Goal: Task Accomplishment & Management: Complete application form

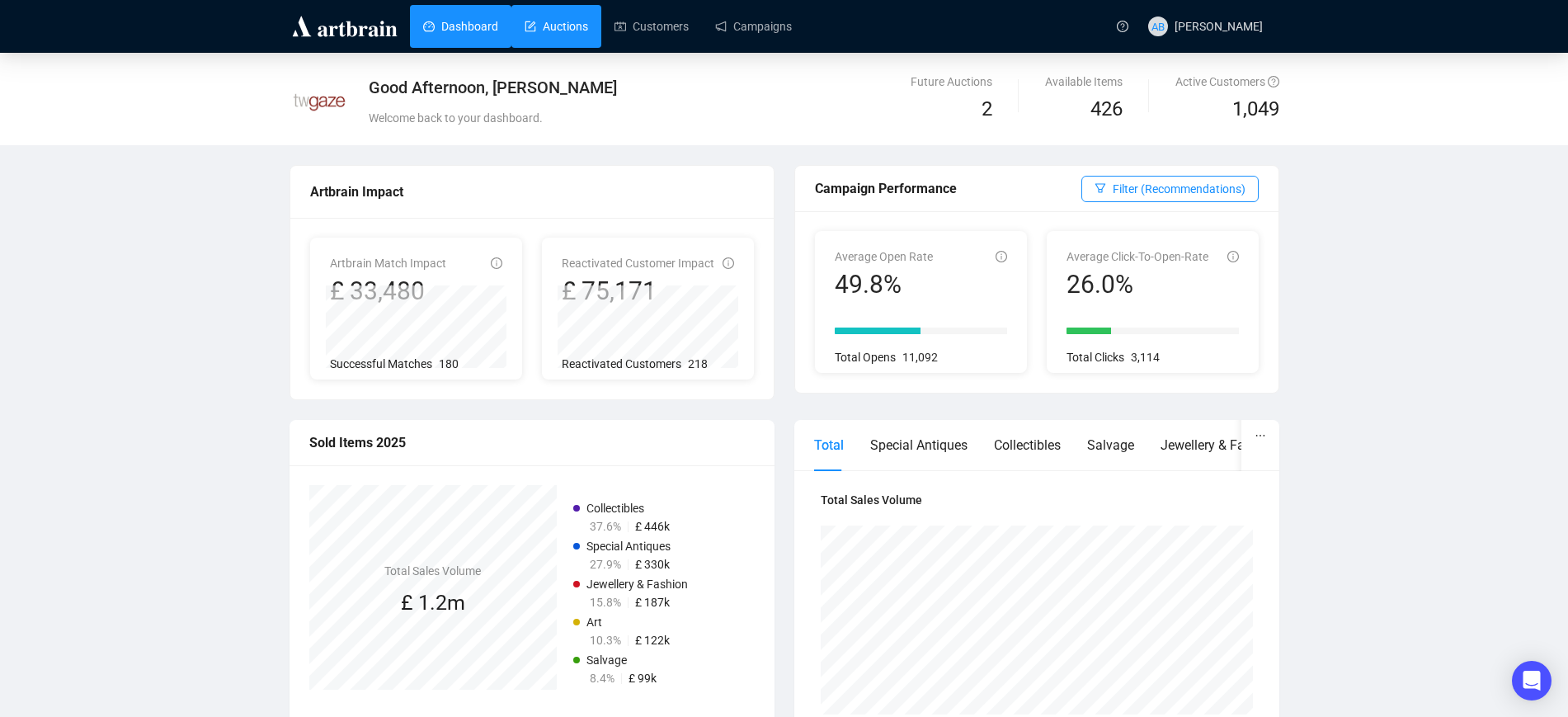
click at [536, 30] on link "Auctions" at bounding box center [556, 26] width 63 height 43
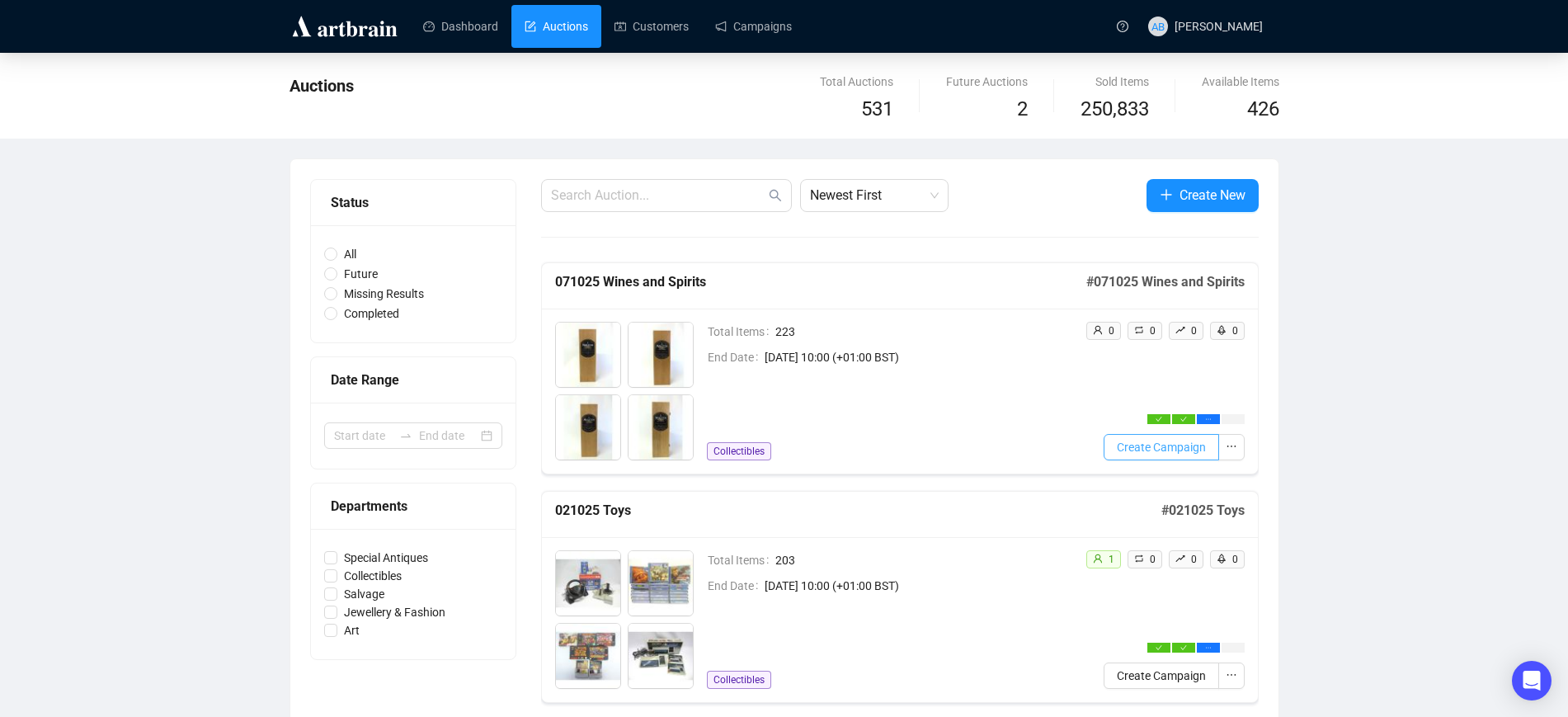
click at [1148, 453] on span "Create Campaign" at bounding box center [1161, 446] width 89 height 18
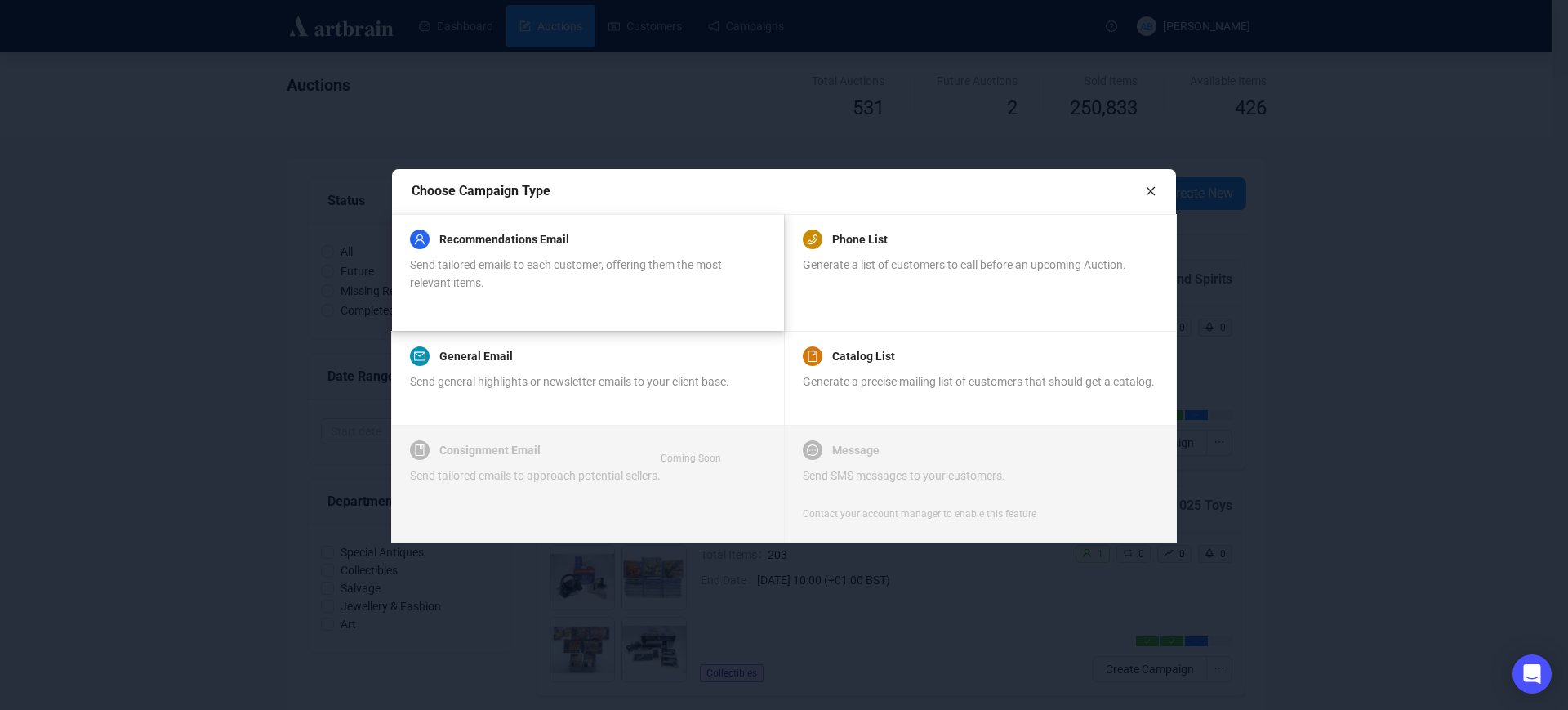
click at [662, 275] on div "Send tailored emails to each customer, offering them the most relevant items." at bounding box center [588, 274] width 355 height 36
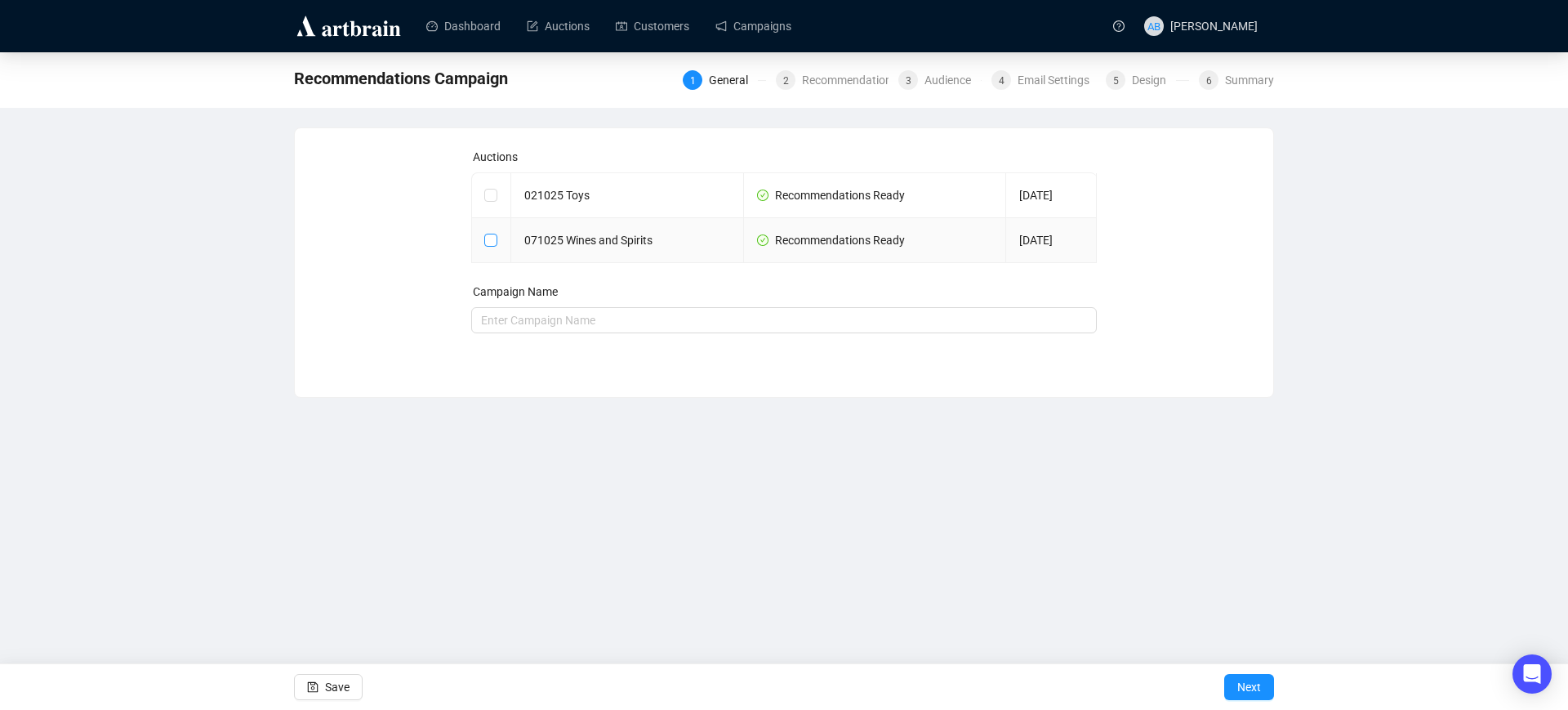
click at [494, 239] on input "checkbox" at bounding box center [490, 239] width 11 height 11
checkbox input "true"
type input "071025 Wines and Spirits Campaign"
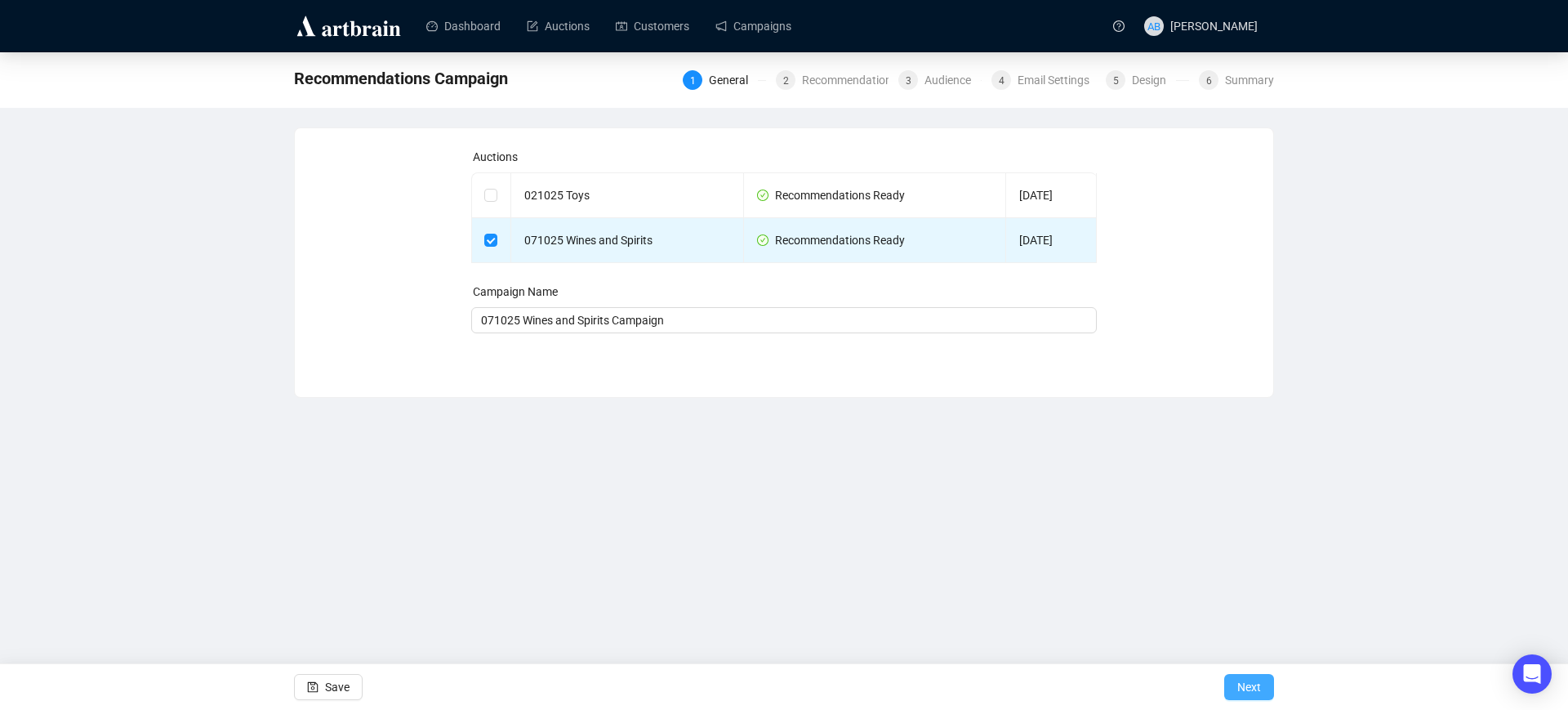
click at [1238, 683] on span "Next" at bounding box center [1249, 688] width 24 height 46
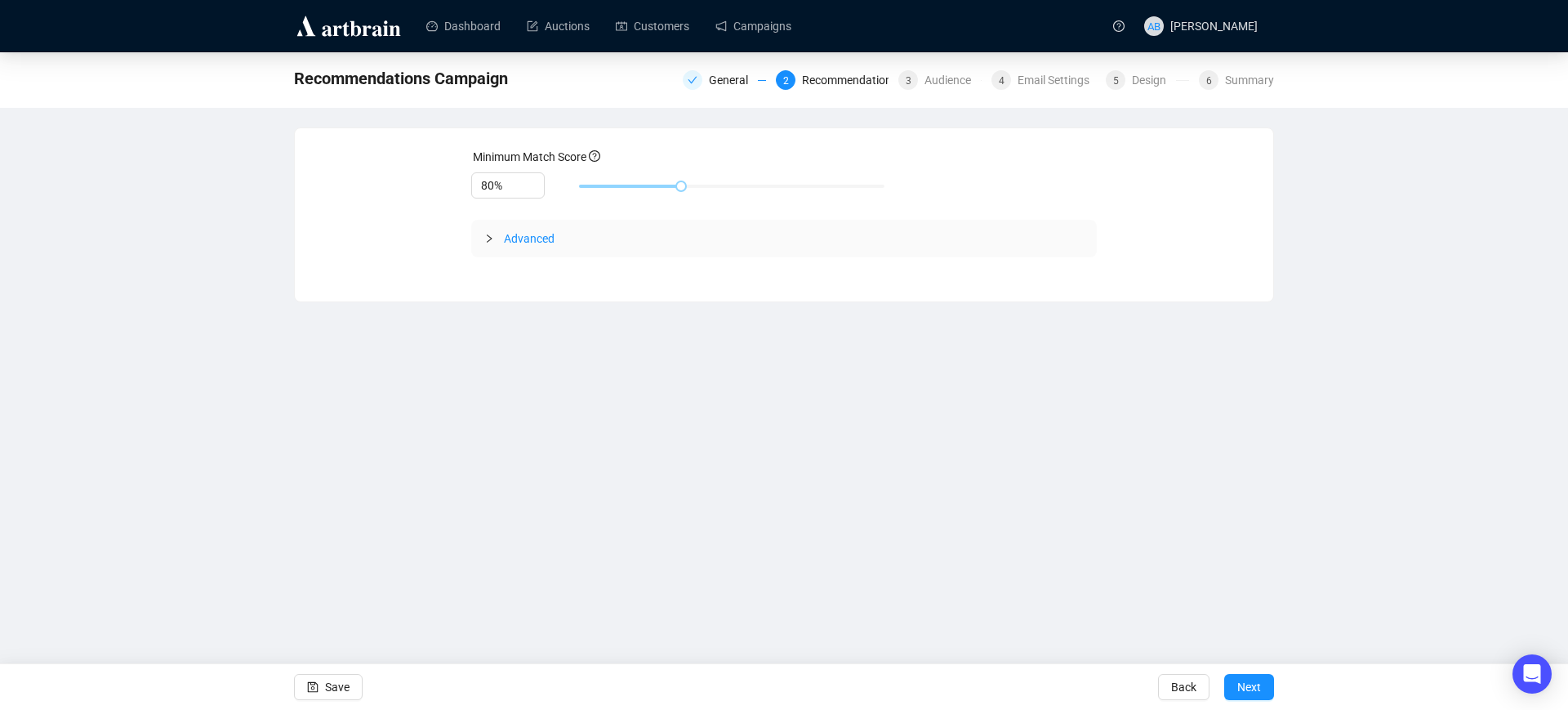
click at [538, 244] on span "Advanced" at bounding box center [529, 239] width 51 height 13
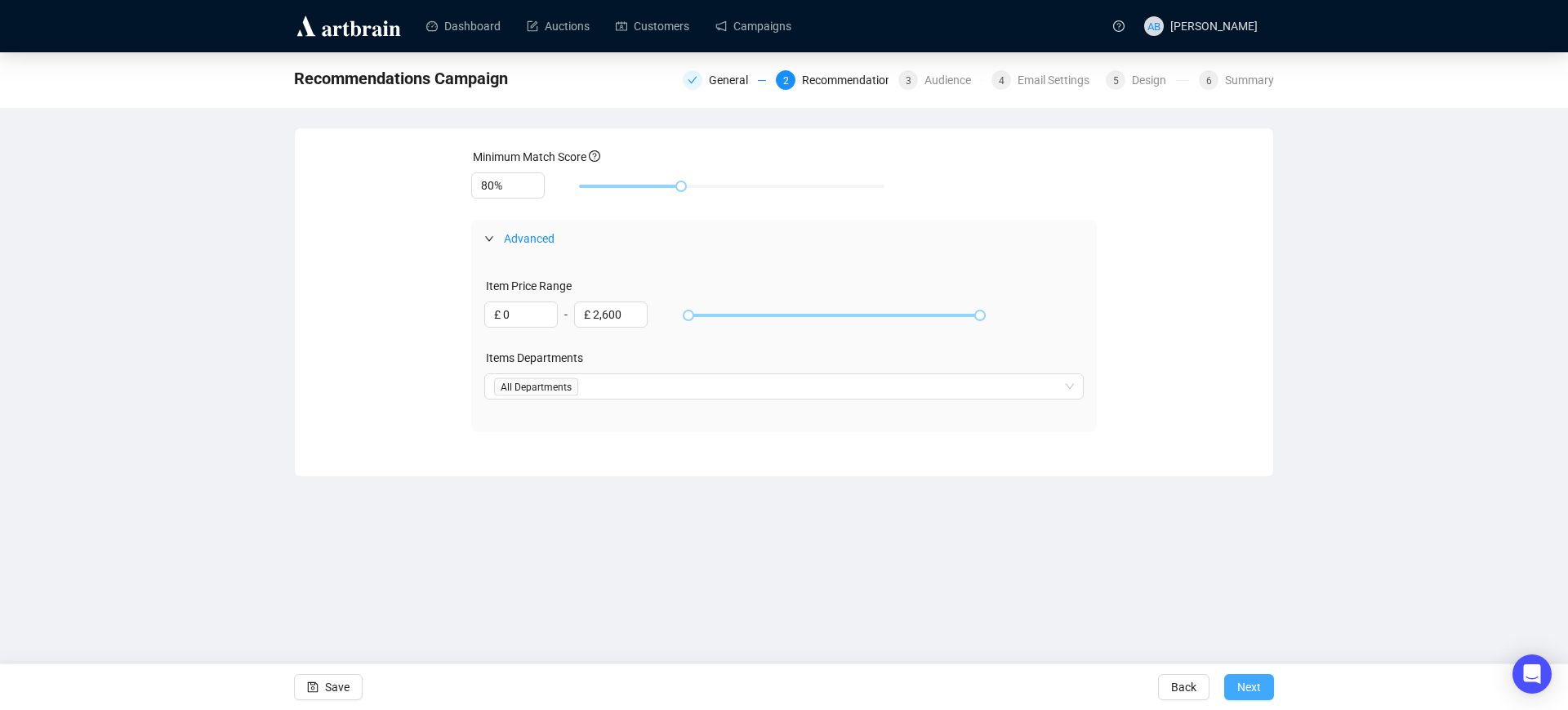
click at [1244, 681] on span "Next" at bounding box center [1249, 688] width 24 height 46
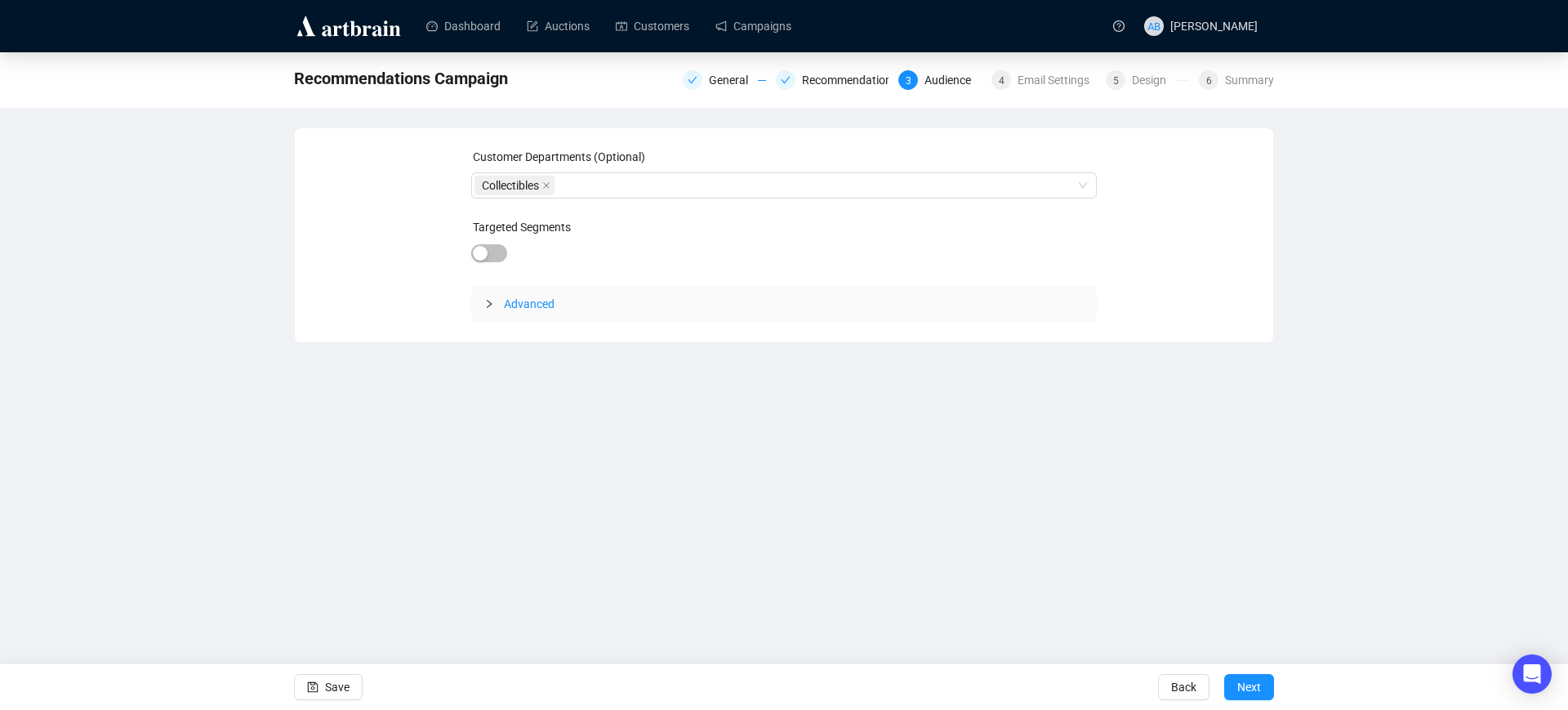
click at [1231, 680] on button "Next" at bounding box center [1249, 687] width 50 height 26
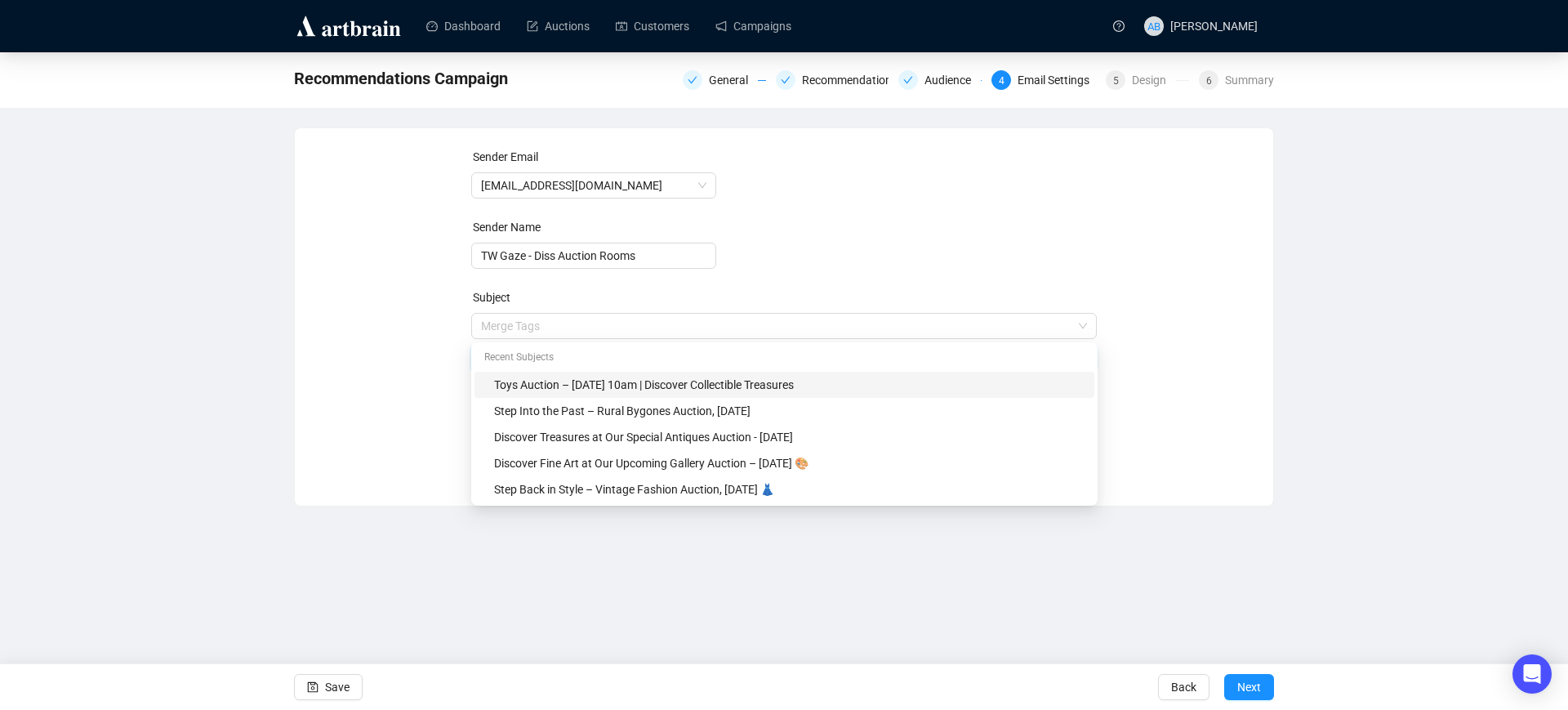
drag, startPoint x: 845, startPoint y: 318, endPoint x: 315, endPoint y: 283, distance: 531.2
click at [315, 283] on div "Sender Email [EMAIL_ADDRESS][DOMAIN_NAME] Sender Name TW Gaze - Diss Auction Ro…" at bounding box center [784, 304] width 940 height 313
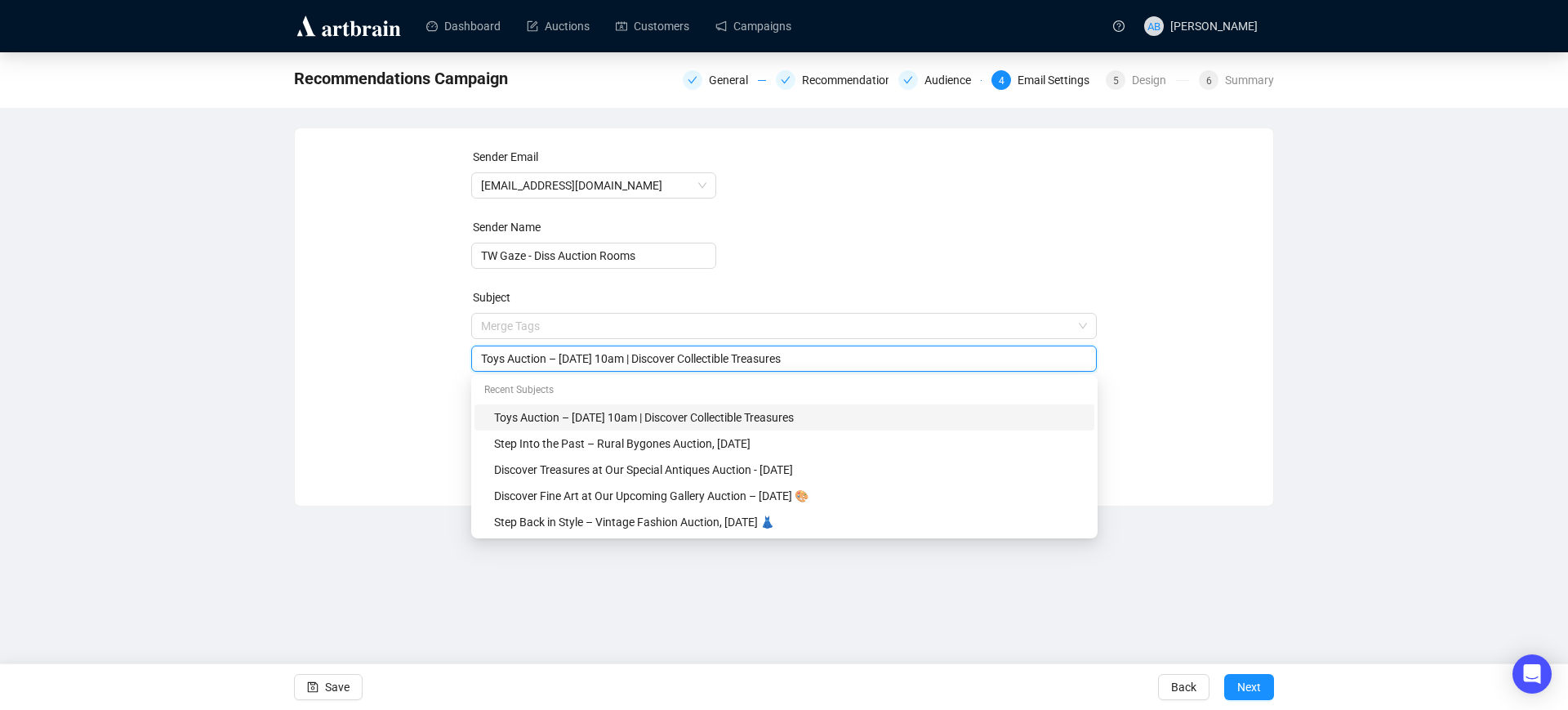
paste input "Fine Wines & Spirits – Auction [DATE] 10am 🍷"
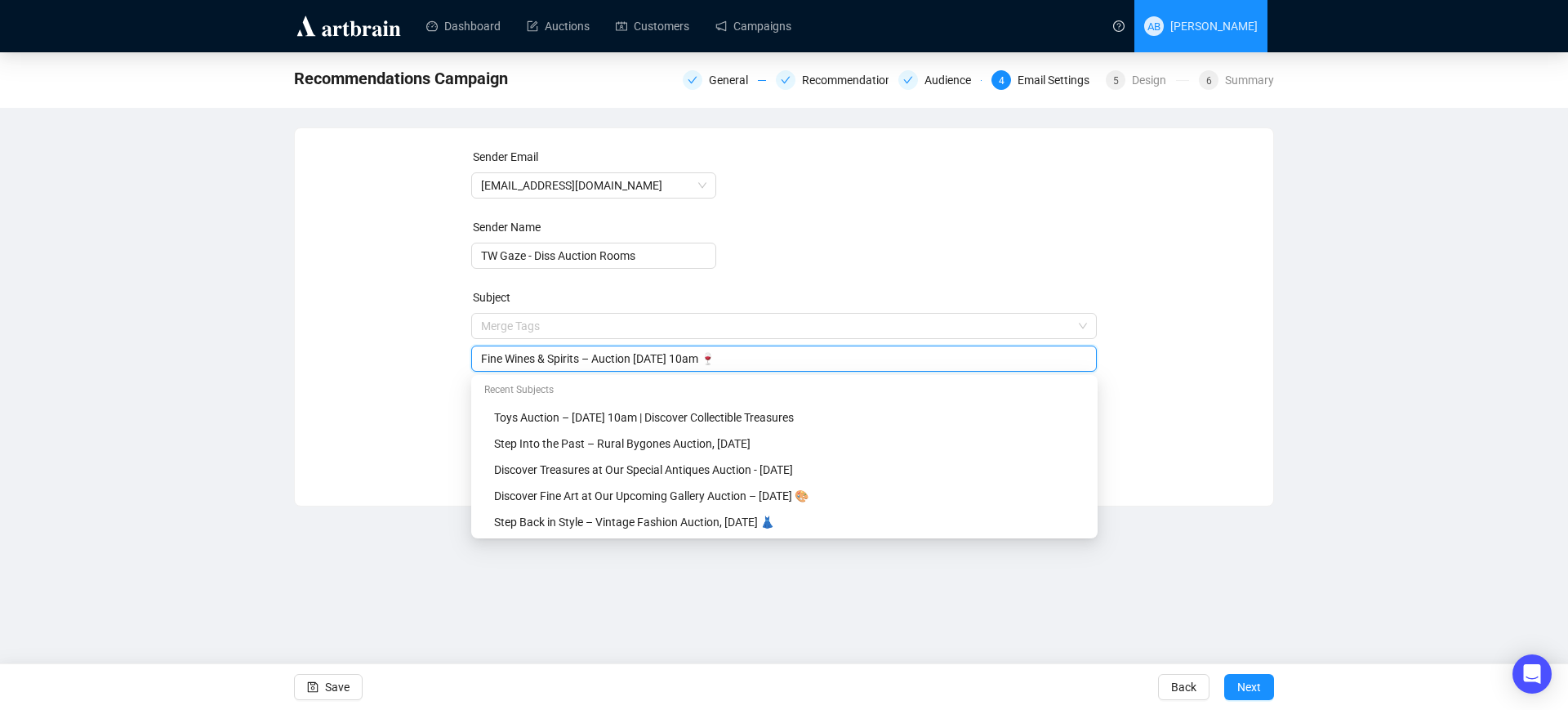
type input "Fine Wines & Spirits – Auction [DATE] 10am 🍷"
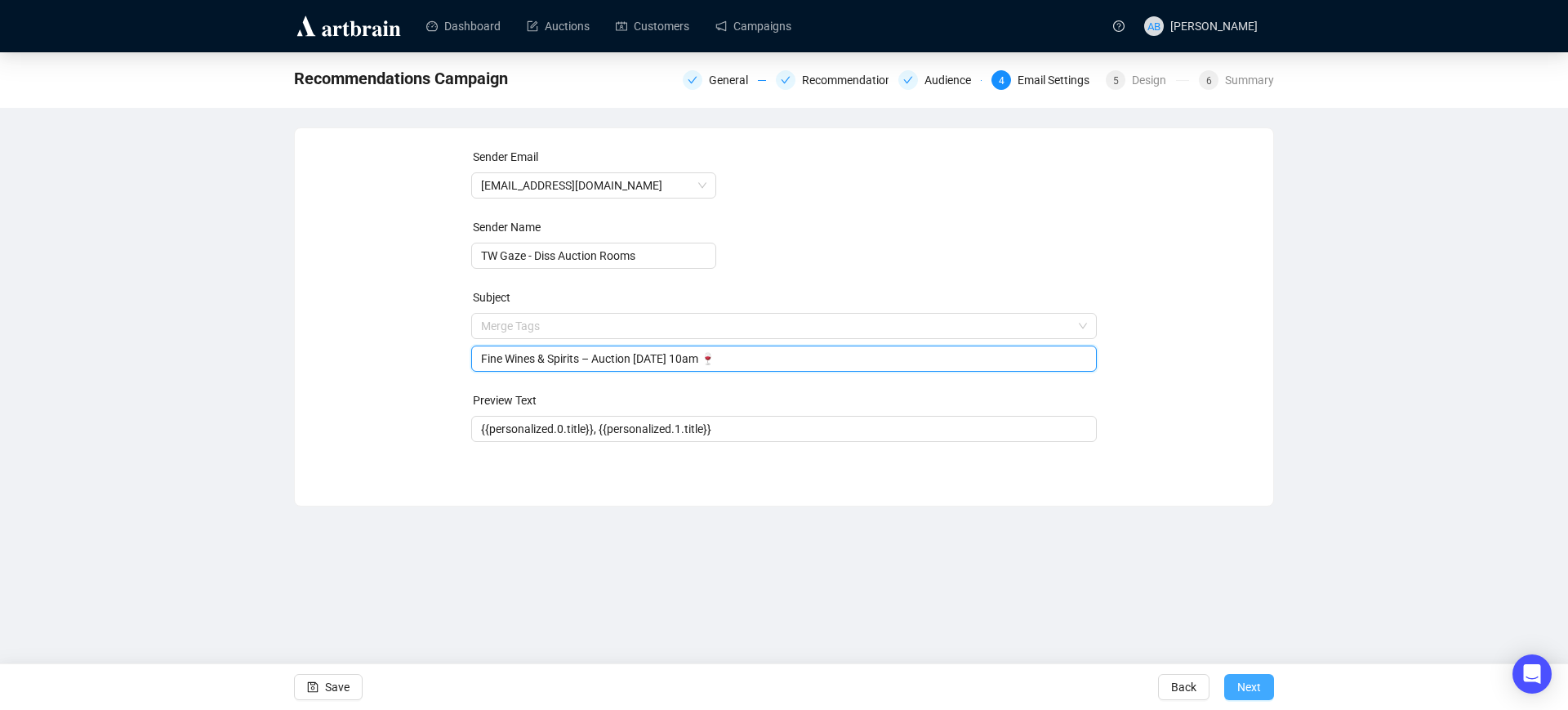
click at [1252, 684] on span "Next" at bounding box center [1249, 688] width 24 height 46
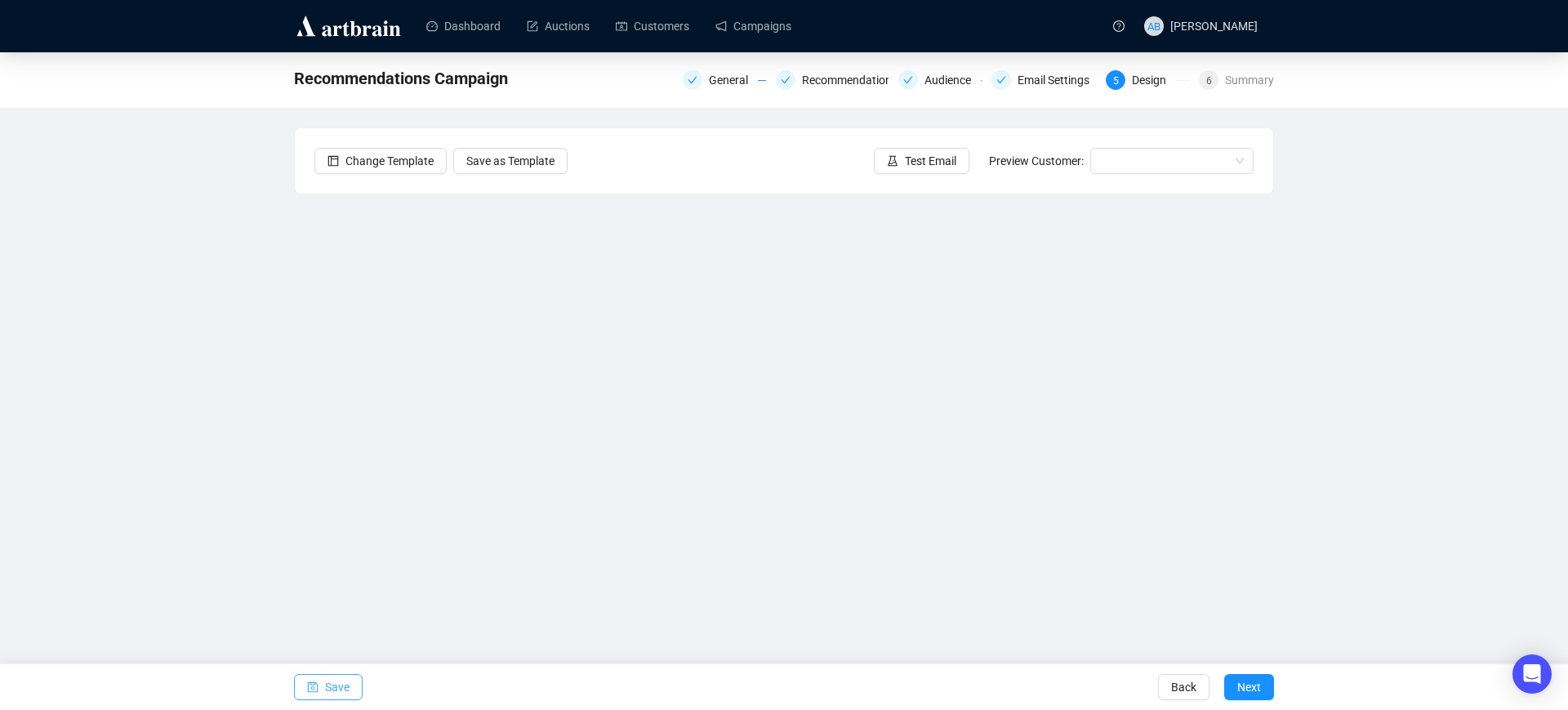
click at [333, 688] on span "Save" at bounding box center [337, 688] width 25 height 46
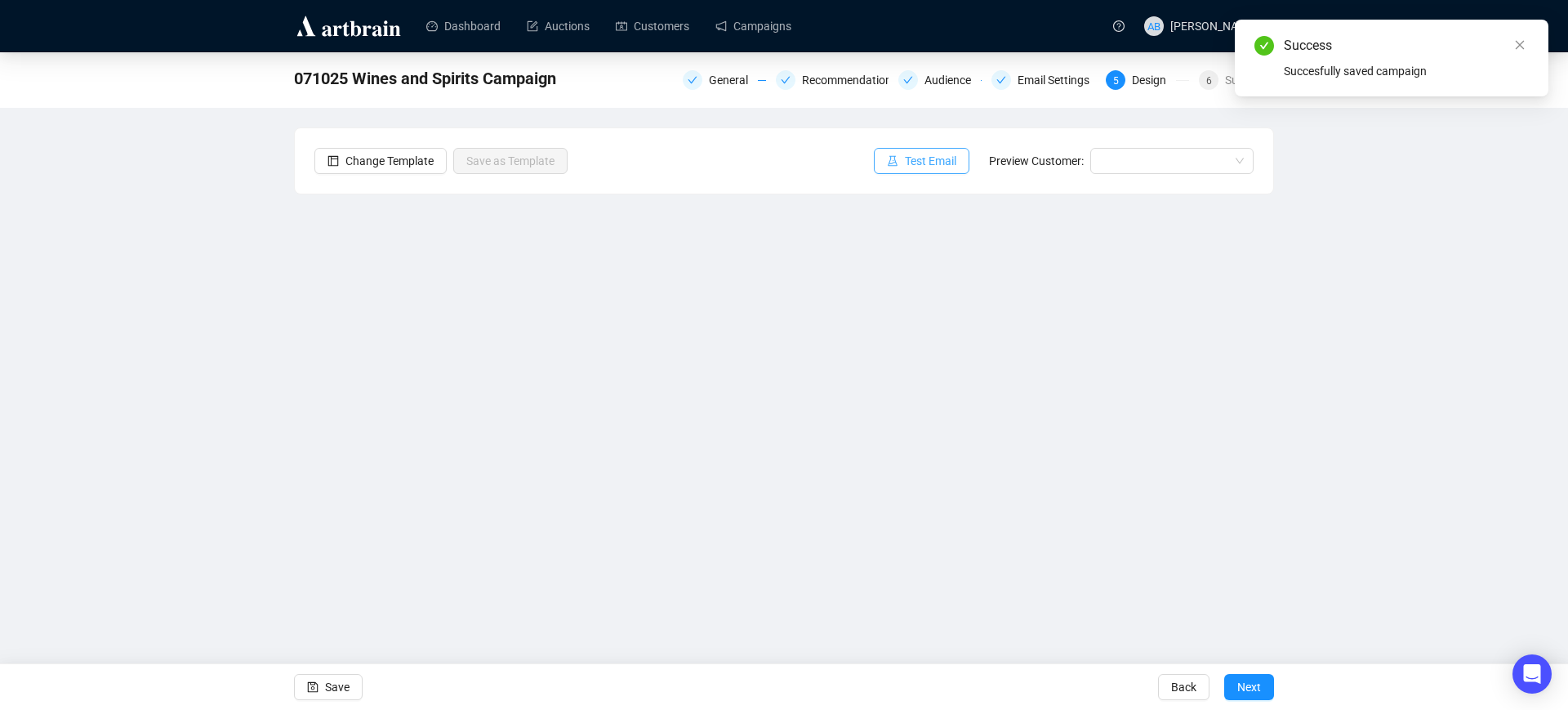
click at [921, 159] on span "Test Email" at bounding box center [930, 160] width 52 height 18
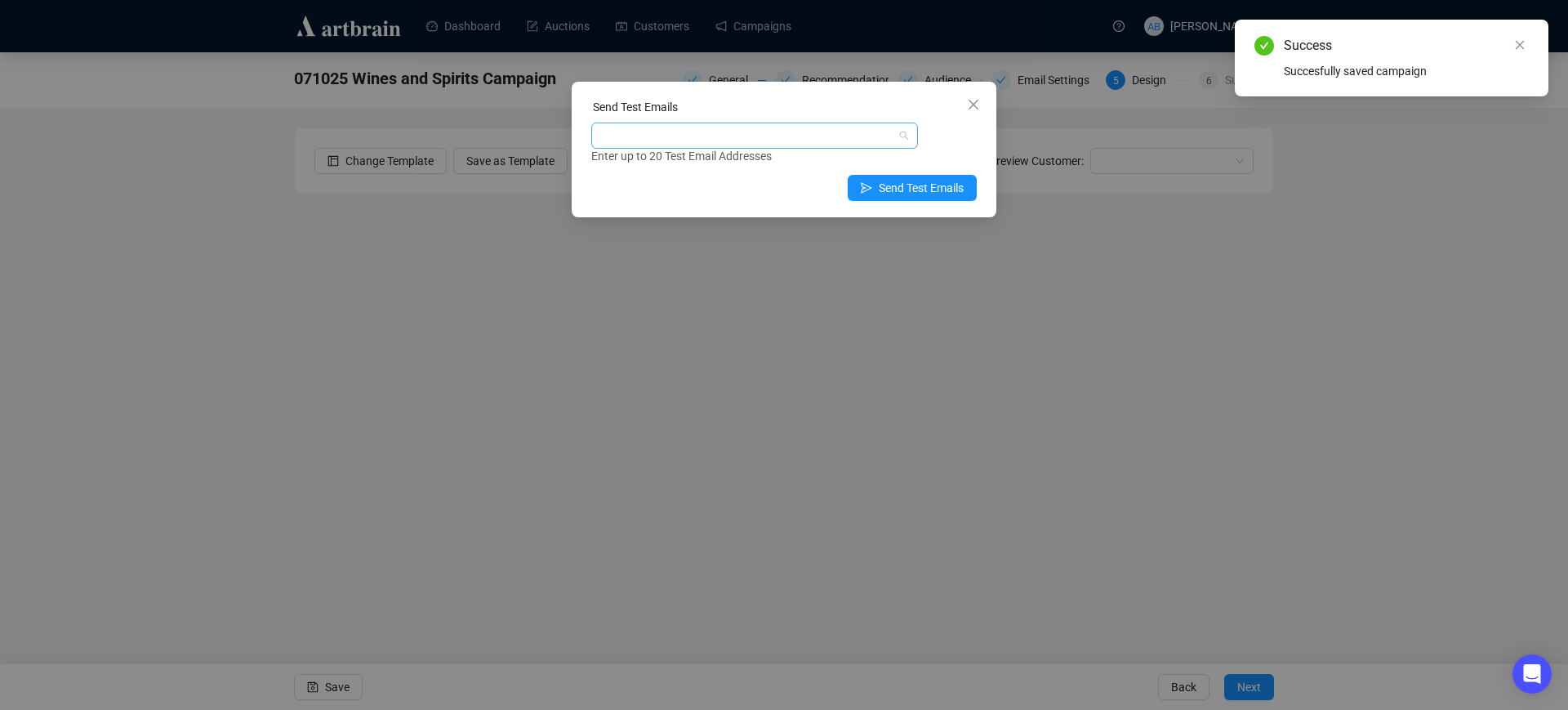
click at [722, 132] on div at bounding box center [747, 135] width 303 height 23
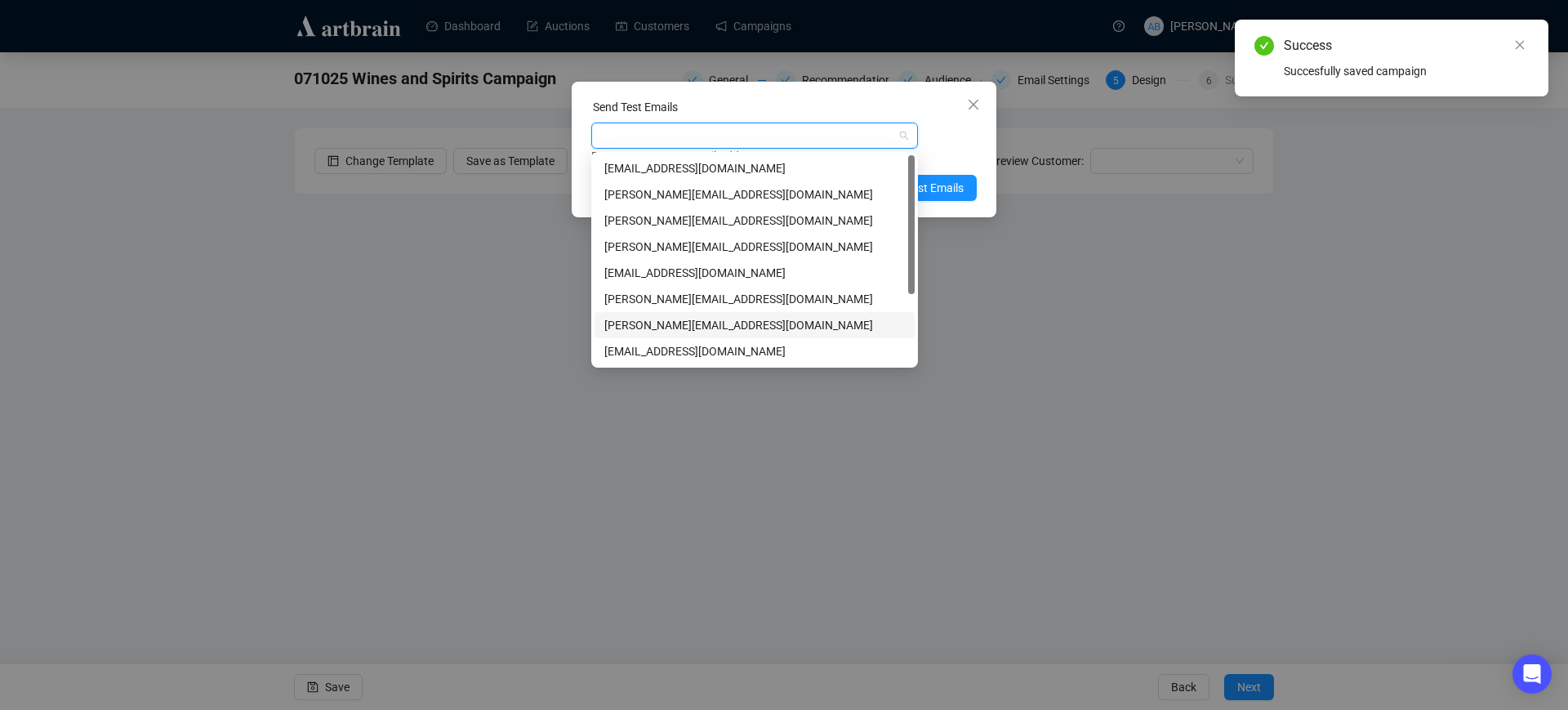
click at [672, 320] on div "[PERSON_NAME][EMAIL_ADDRESS][DOMAIN_NAME]" at bounding box center [754, 324] width 300 height 18
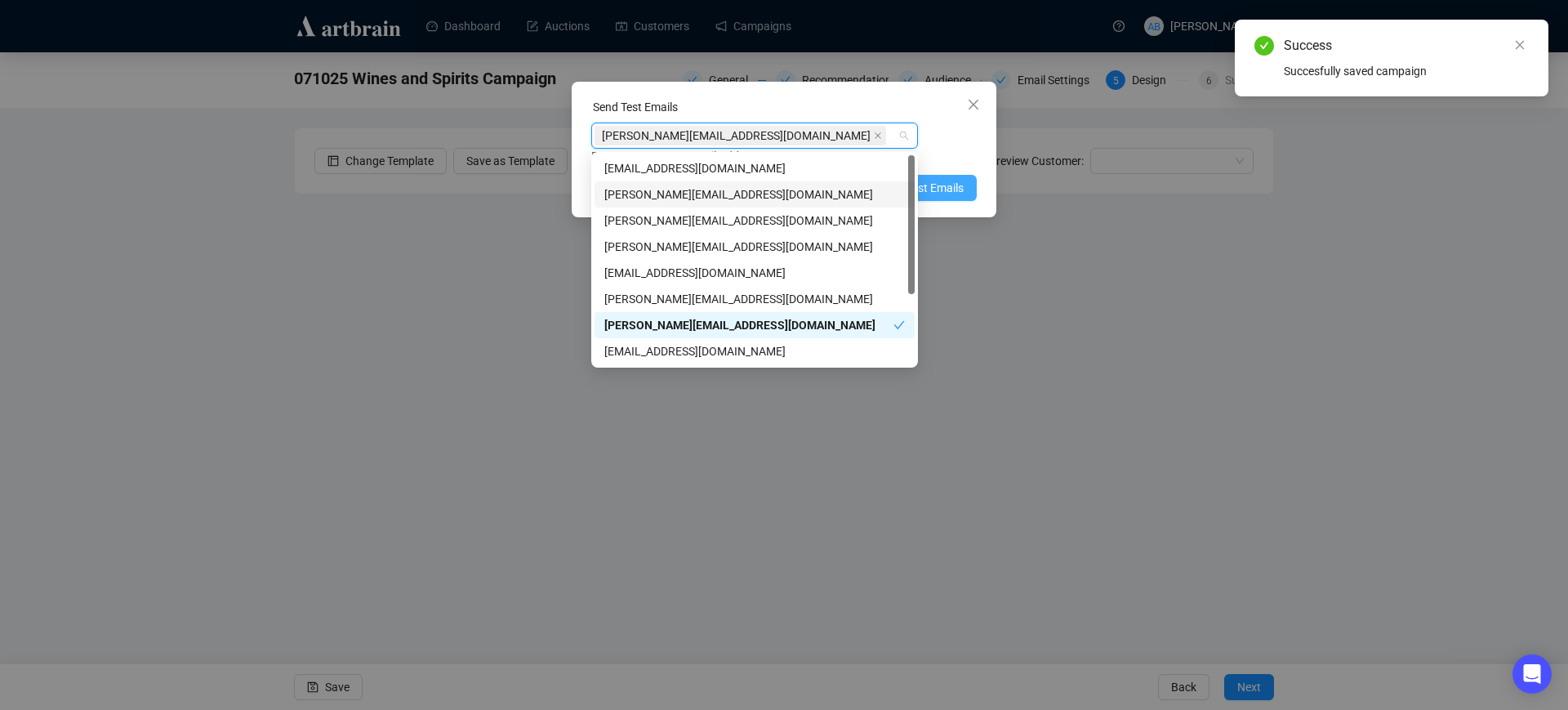
click at [952, 187] on span "Send Test Emails" at bounding box center [921, 188] width 85 height 18
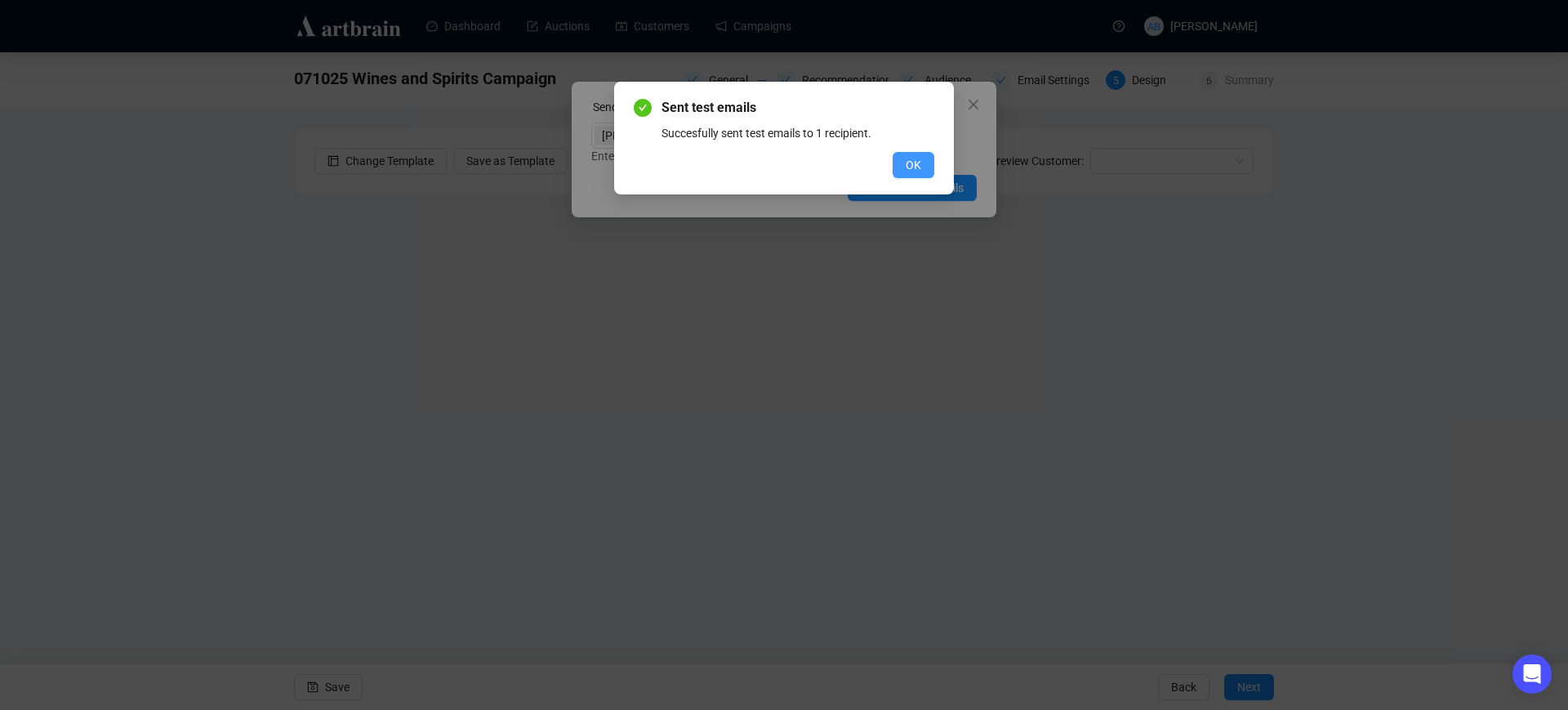
click at [907, 157] on span "OK" at bounding box center [913, 165] width 16 height 18
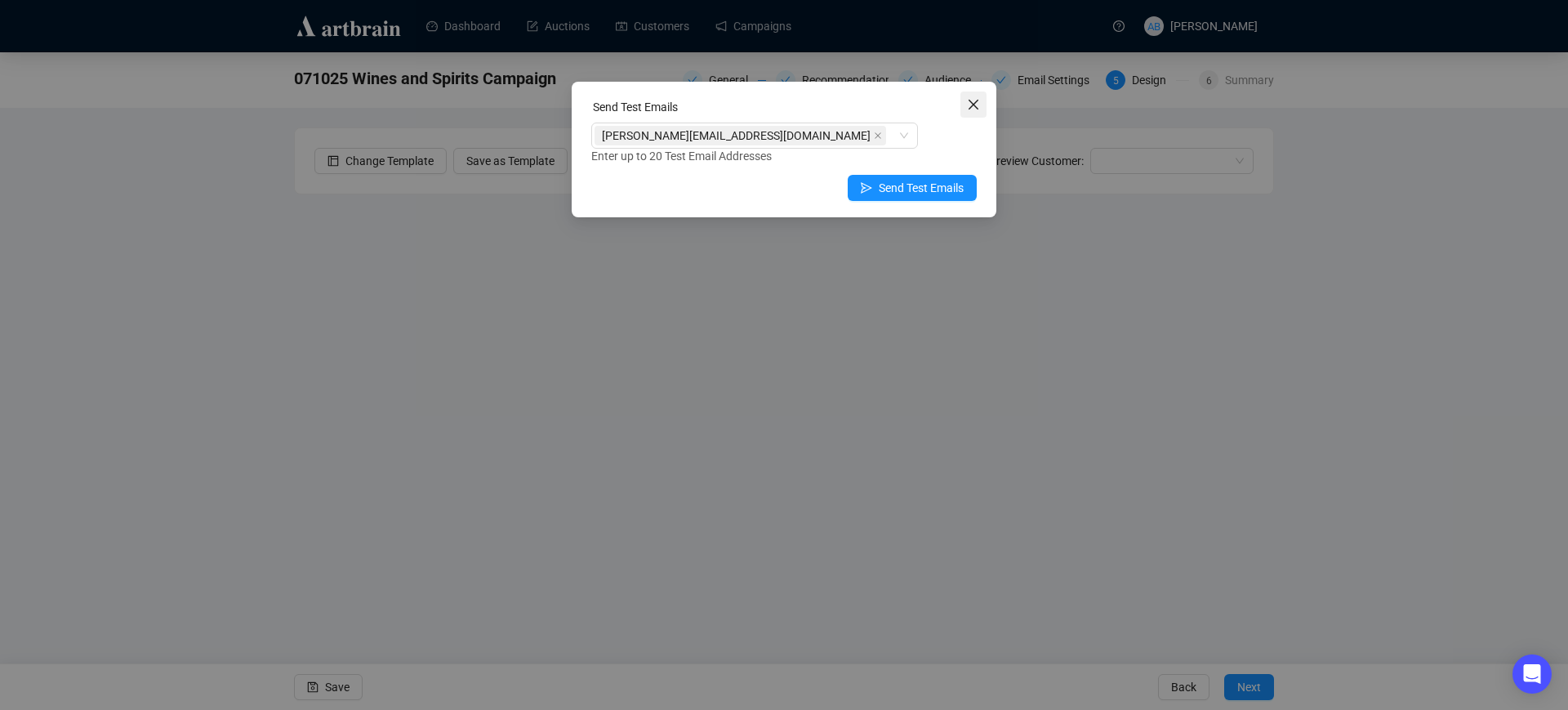
click at [971, 110] on icon "close" at bounding box center [974, 104] width 13 height 13
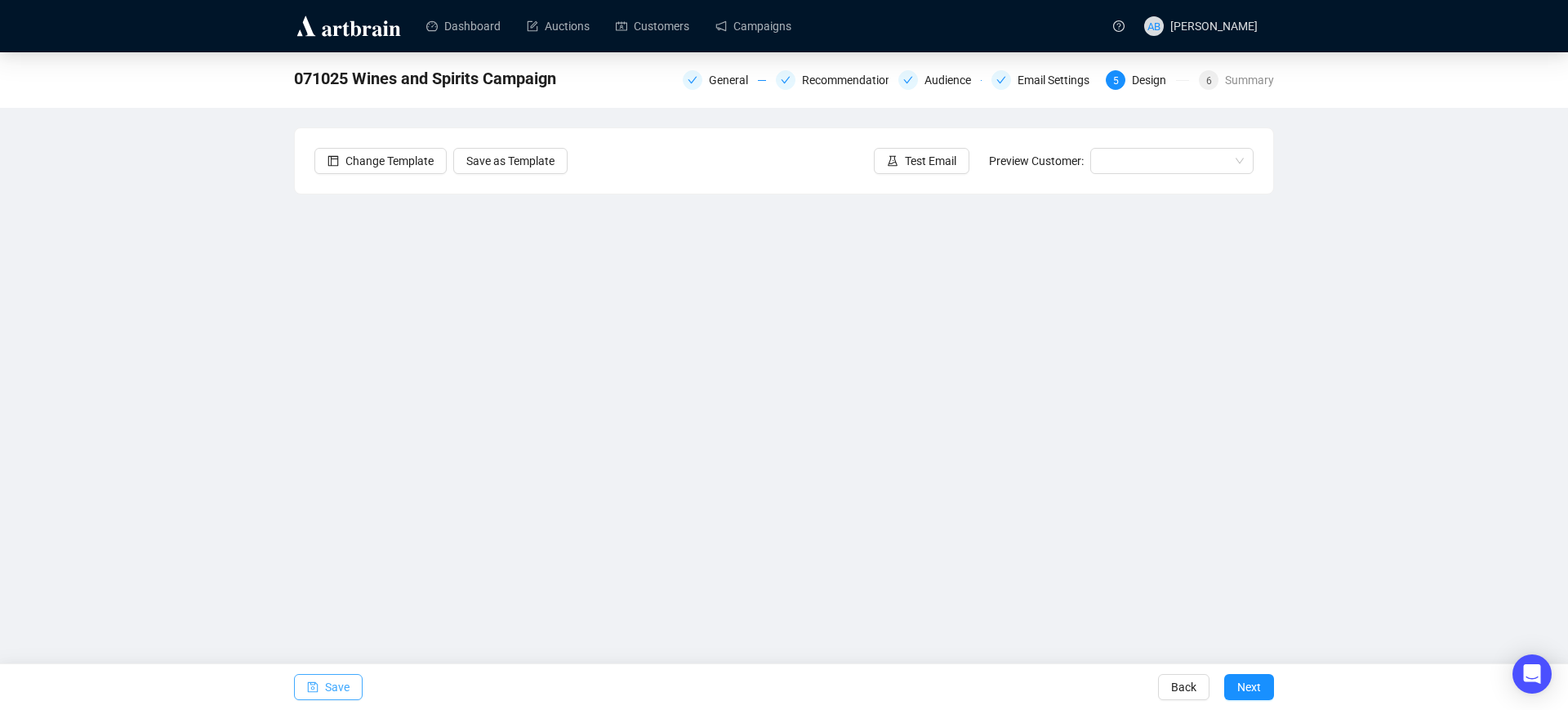
click at [313, 684] on icon "save" at bounding box center [312, 687] width 10 height 10
click at [335, 692] on span "Save" at bounding box center [337, 688] width 25 height 46
